Goal: Transaction & Acquisition: Register for event/course

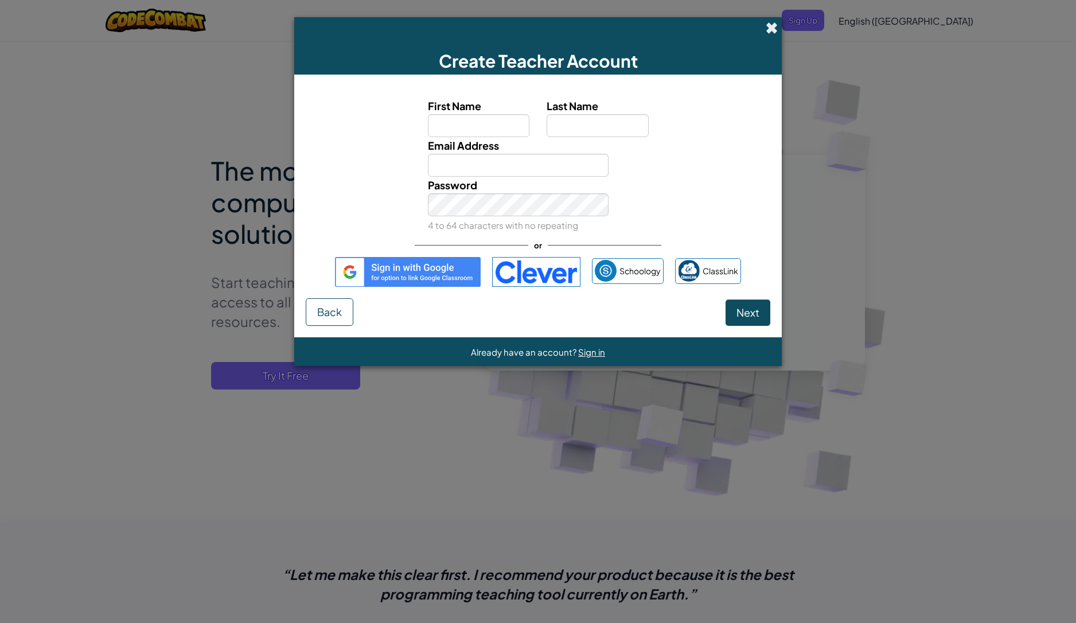
click at [772, 28] on span at bounding box center [772, 28] width 12 height 12
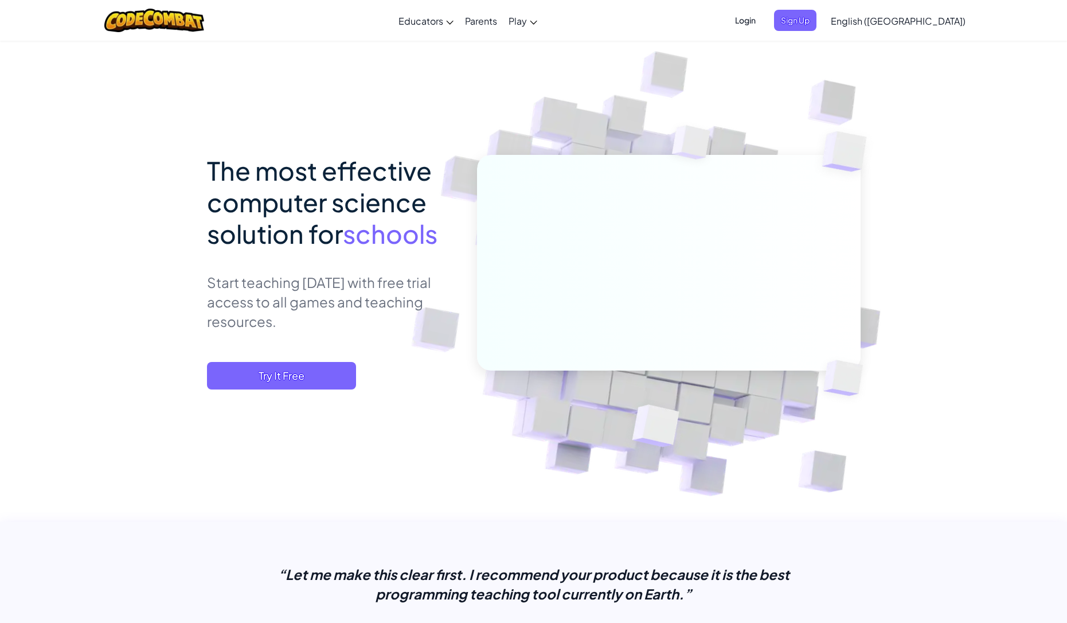
click at [314, 357] on div "The most effective computer science solution for schools Start teaching [DATE] …" at bounding box center [333, 272] width 253 height 235
click at [319, 373] on span "Try It Free" at bounding box center [281, 376] width 149 height 28
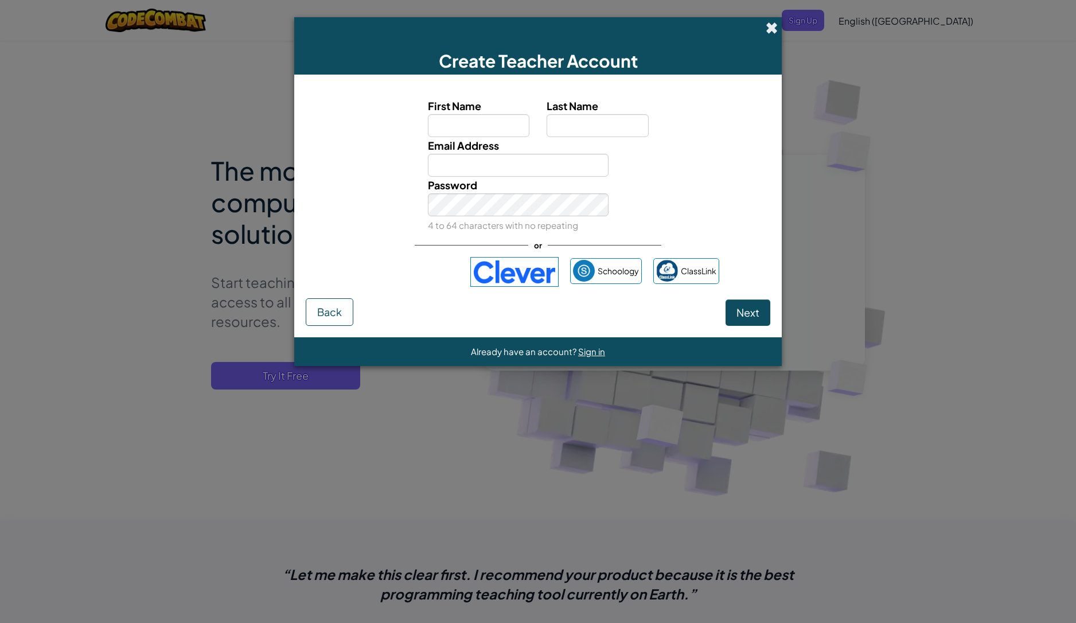
click at [771, 27] on span at bounding box center [772, 28] width 12 height 12
